Goal: Obtain resource: Download file/media

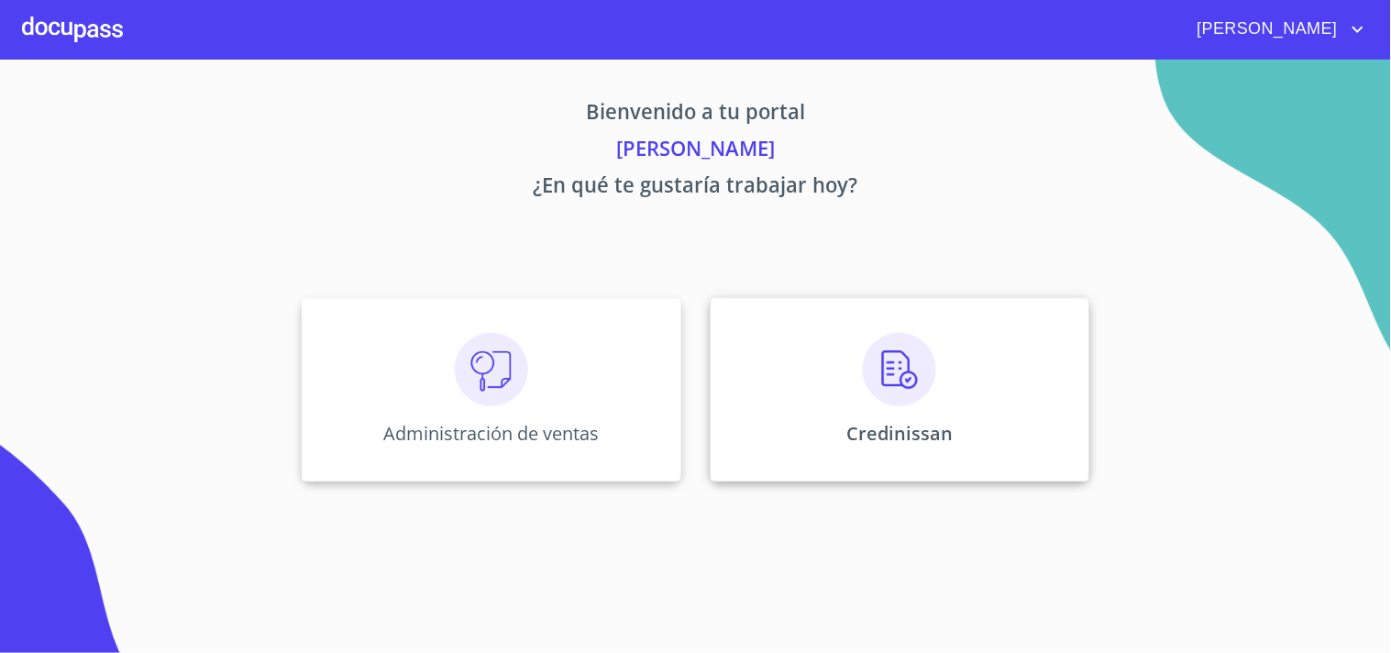
click at [907, 425] on p "Credinissan" at bounding box center [899, 433] width 106 height 25
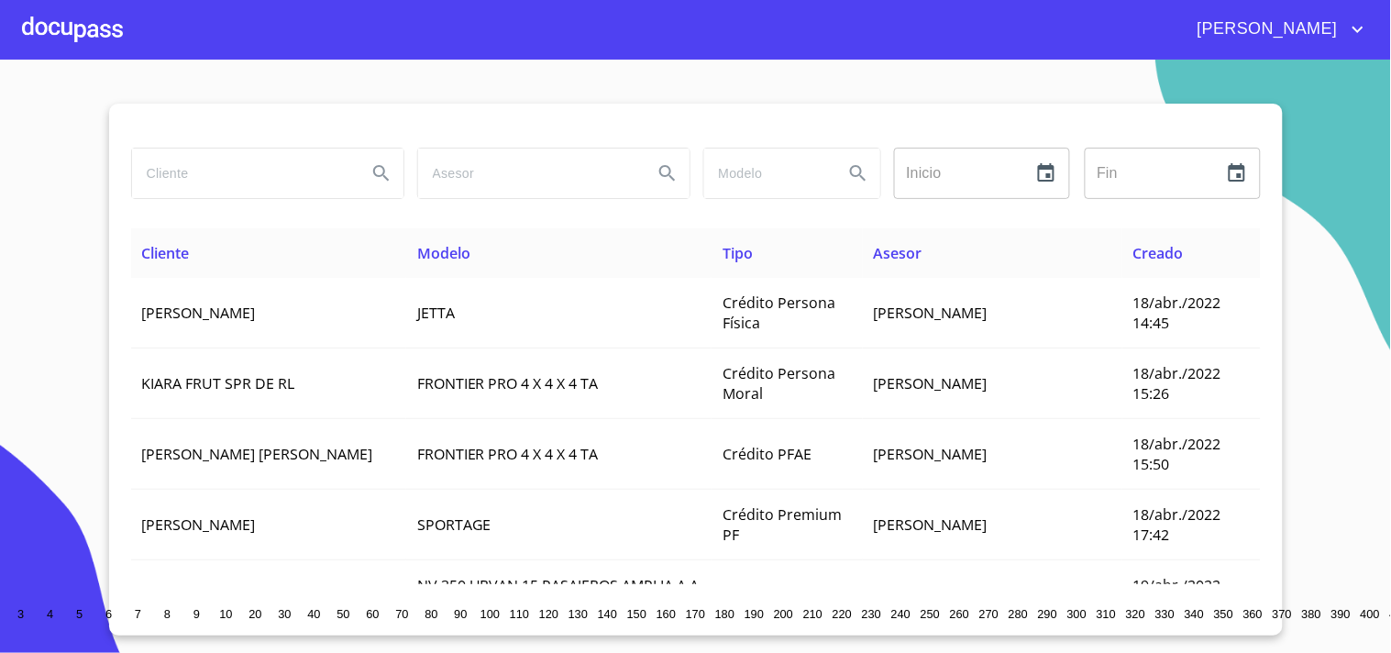
click at [247, 196] on input "search" at bounding box center [242, 172] width 220 height 49
type input "[PERSON_NAME]"
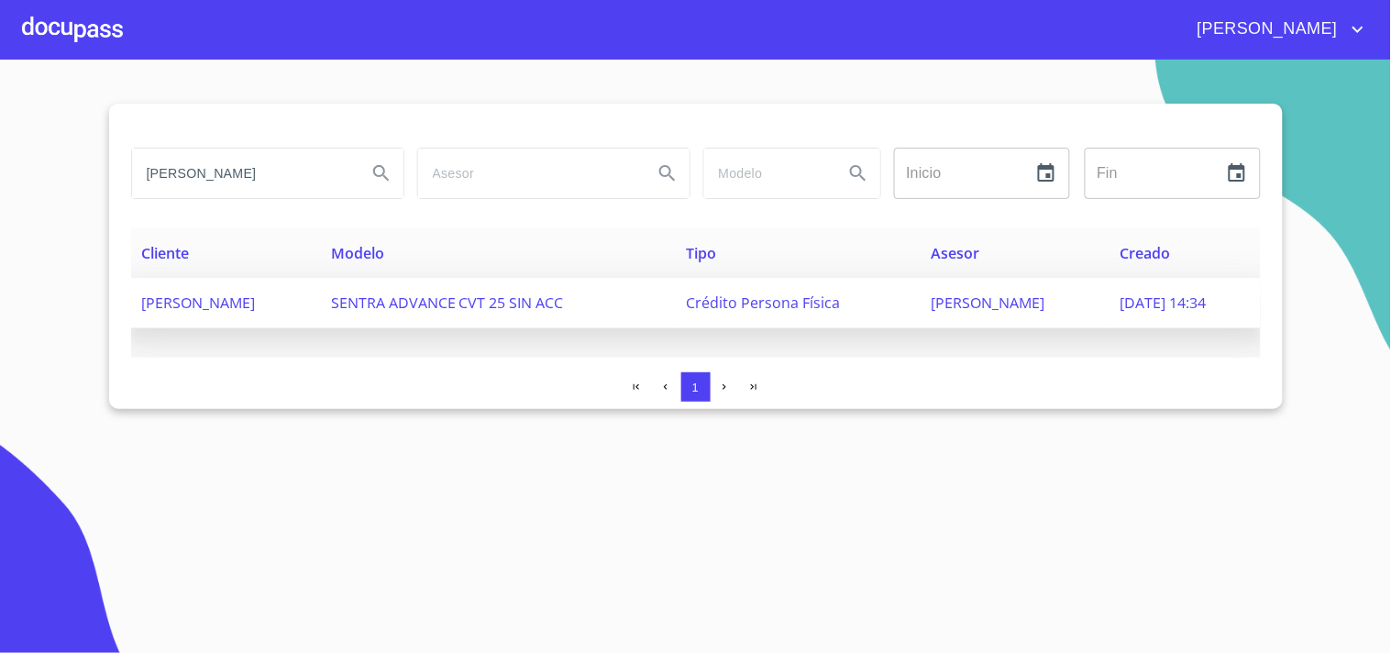
click at [256, 308] on span "[PERSON_NAME]" at bounding box center [199, 302] width 114 height 20
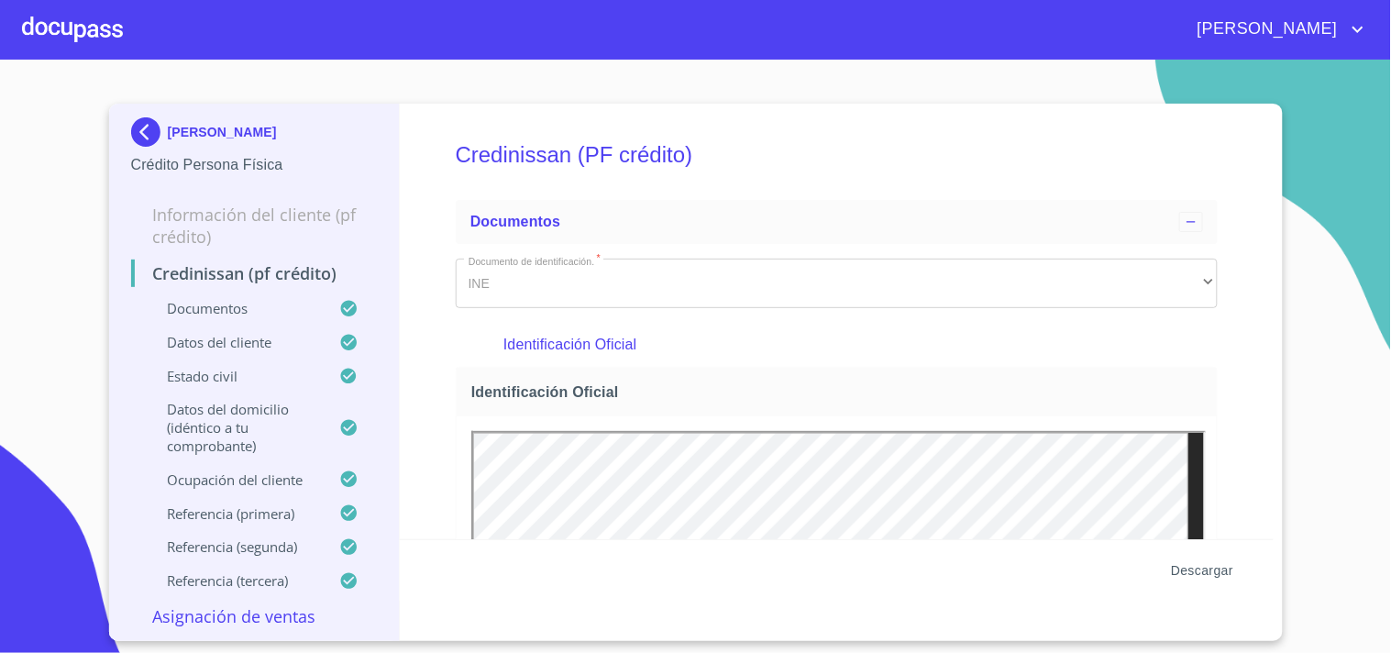
click at [1197, 572] on span "Descargar" at bounding box center [1202, 570] width 62 height 23
